Goal: Find specific page/section: Find specific page/section

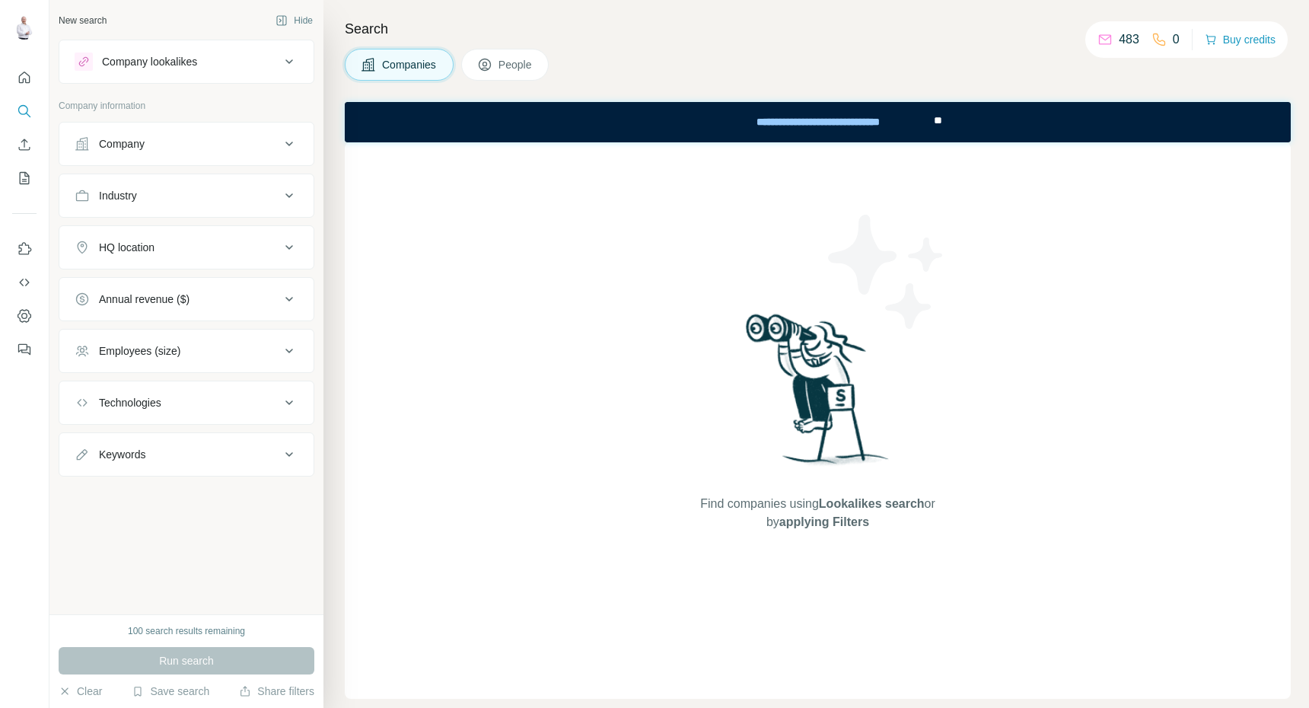
click at [214, 196] on div "Industry" at bounding box center [177, 195] width 205 height 15
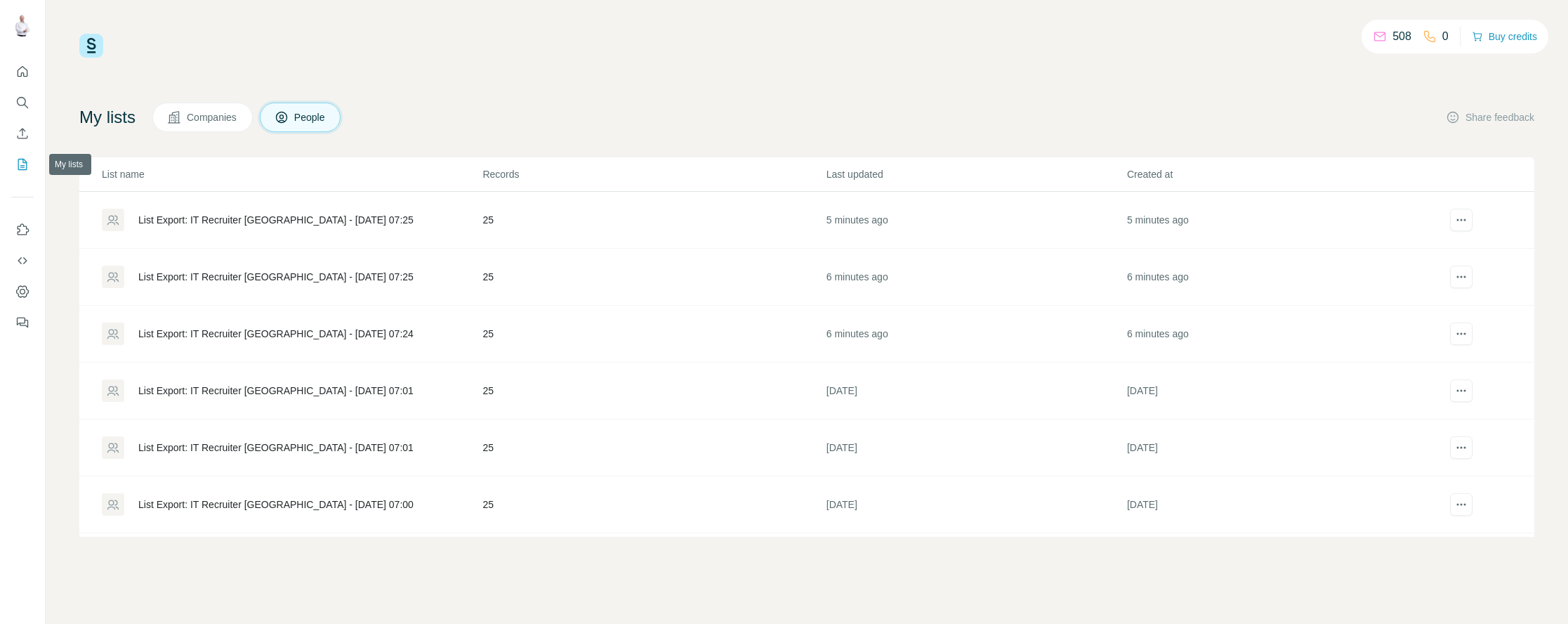
click at [23, 166] on icon "My lists" at bounding box center [22, 163] width 14 height 14
